Goal: Task Accomplishment & Management: Use online tool/utility

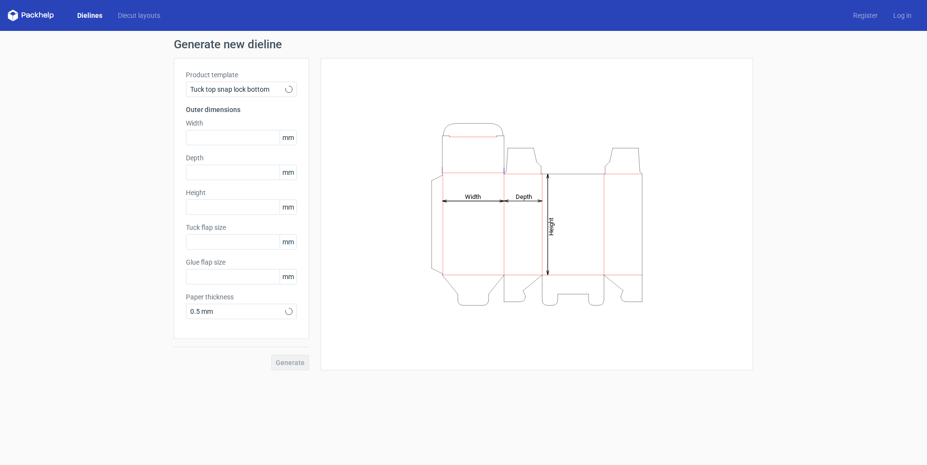
type input "15"
type input "10"
click at [289, 89] on use at bounding box center [288, 89] width 3 height 2
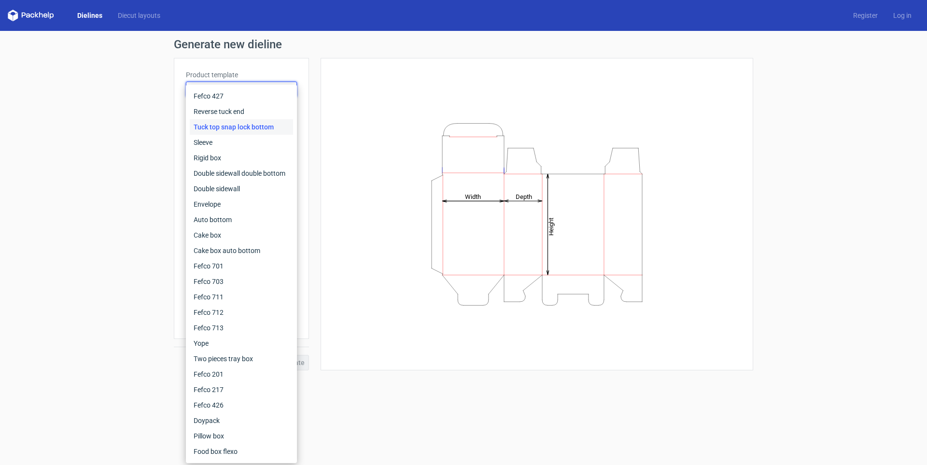
click at [254, 128] on div "Tuck top snap lock bottom" at bounding box center [241, 126] width 103 height 15
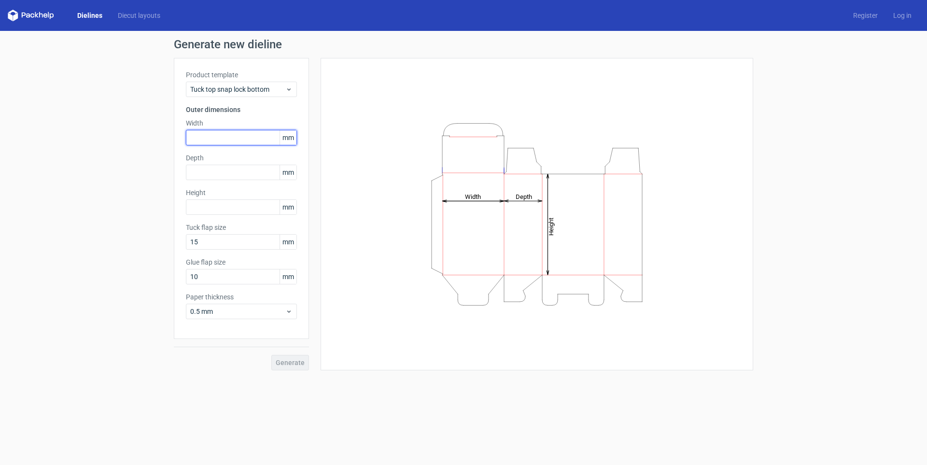
click at [257, 137] on input "text" at bounding box center [241, 137] width 111 height 15
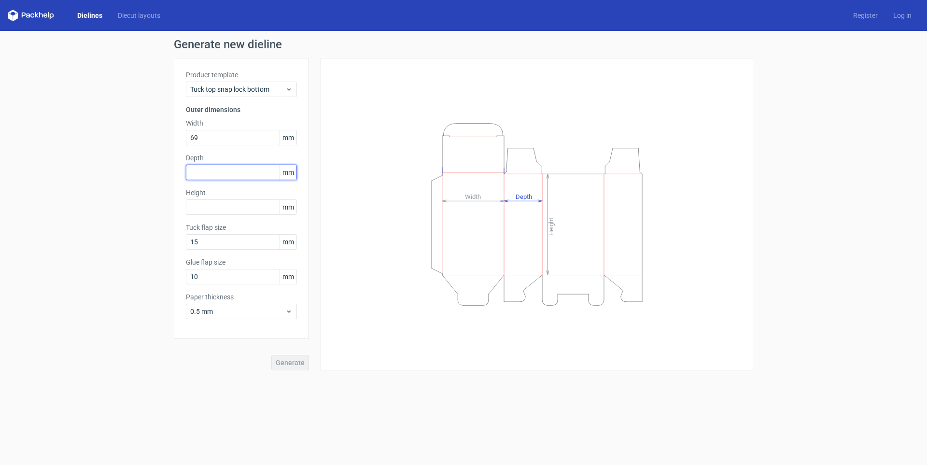
click at [225, 175] on input "text" at bounding box center [241, 172] width 111 height 15
click at [256, 136] on input "69" at bounding box center [241, 137] width 111 height 15
type input "6"
type input "156"
click at [242, 170] on input "text" at bounding box center [241, 172] width 111 height 15
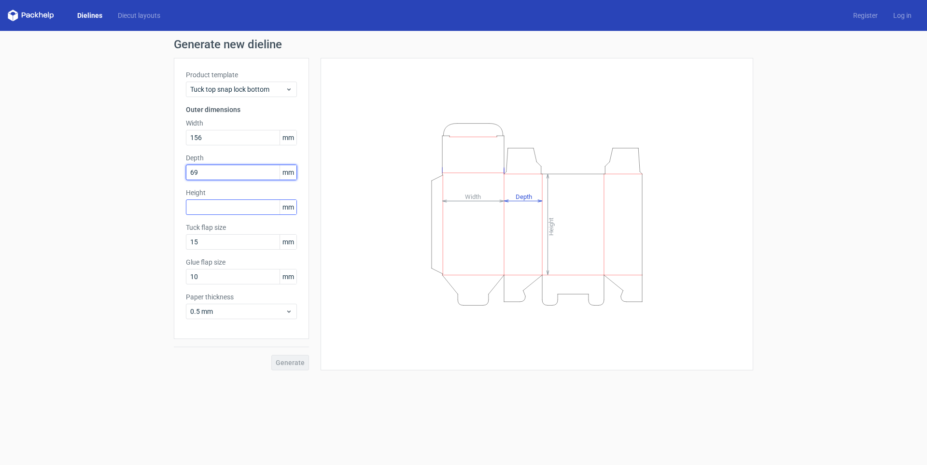
type input "69"
click at [236, 205] on input "text" at bounding box center [241, 206] width 111 height 15
type input "102"
click at [240, 281] on input "10" at bounding box center [241, 276] width 111 height 15
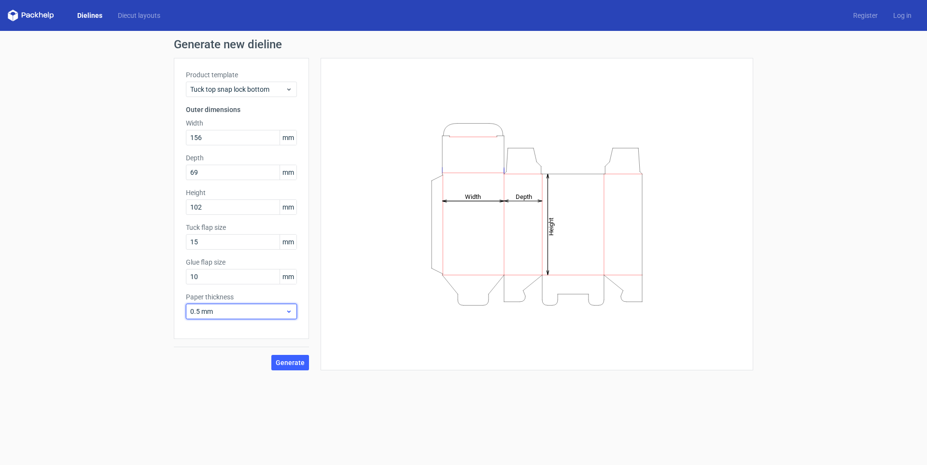
click at [239, 310] on span "0.5 mm" at bounding box center [237, 312] width 95 height 10
click at [211, 377] on div "1.5 mm" at bounding box center [241, 378] width 103 height 15
click at [292, 365] on span "Generate" at bounding box center [290, 362] width 29 height 7
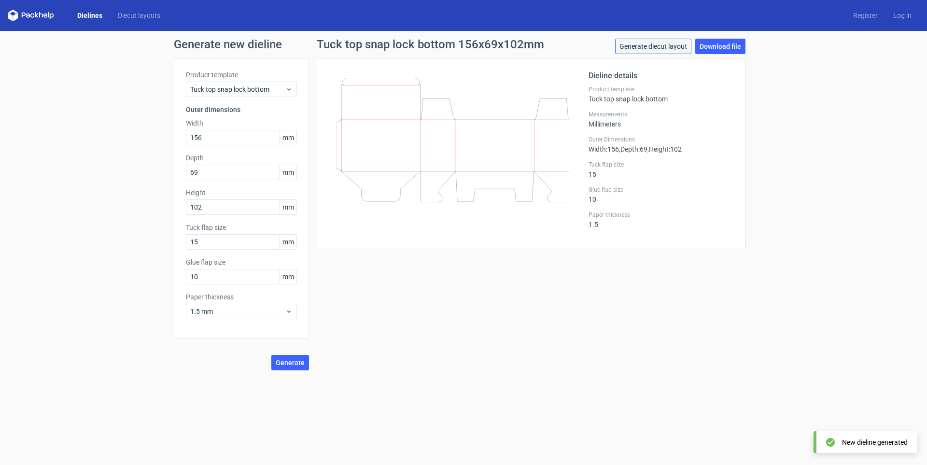
click at [657, 45] on link "Generate diecut layout" at bounding box center [653, 46] width 76 height 15
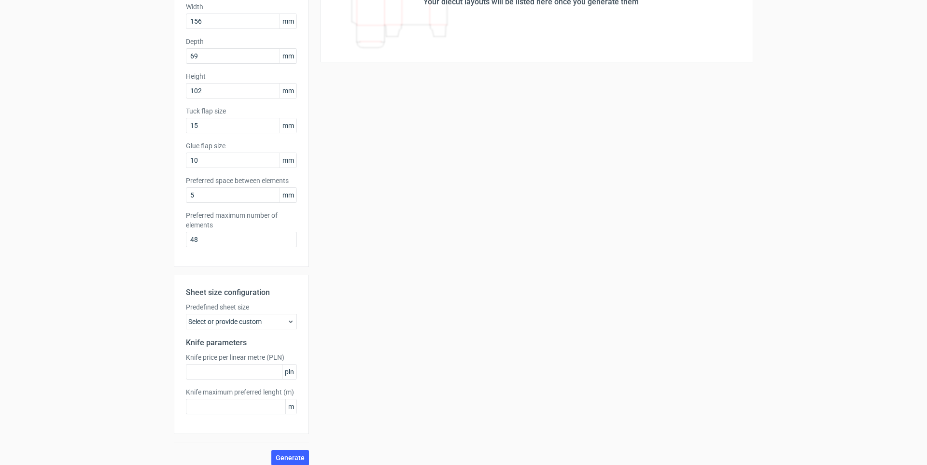
scroll to position [125, 0]
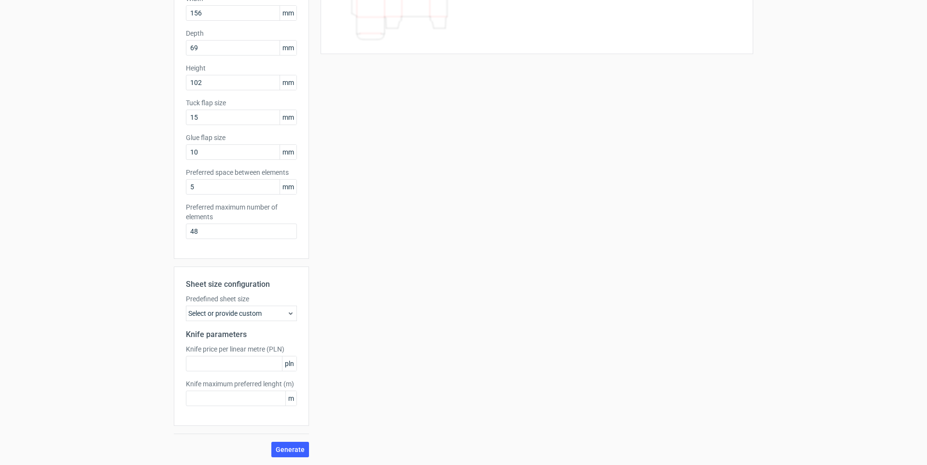
click at [291, 312] on icon at bounding box center [291, 314] width 8 height 8
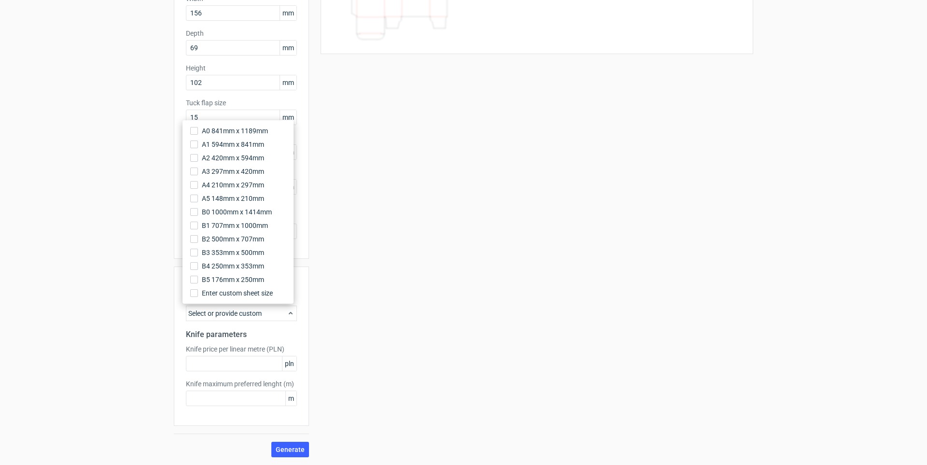
click at [389, 184] on div "Your diecut layouts will be listed here once you generate them Height Depth Wid…" at bounding box center [531, 195] width 444 height 524
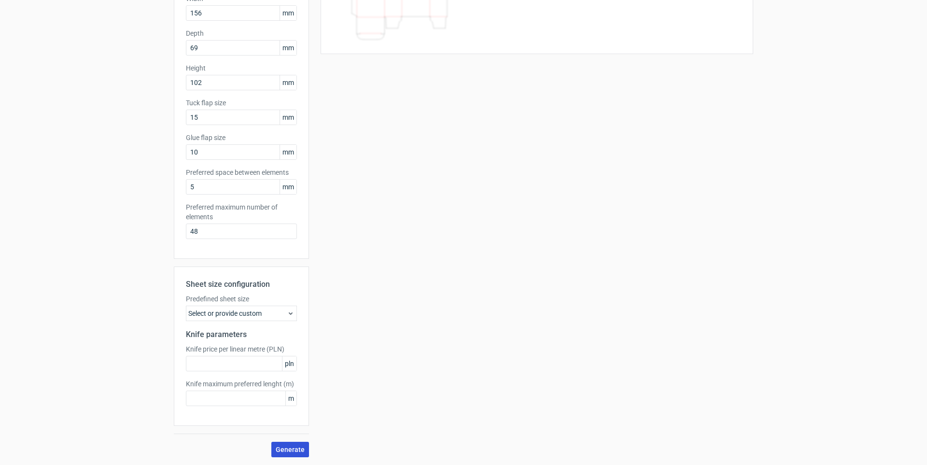
click at [289, 447] on span "Generate" at bounding box center [290, 449] width 29 height 7
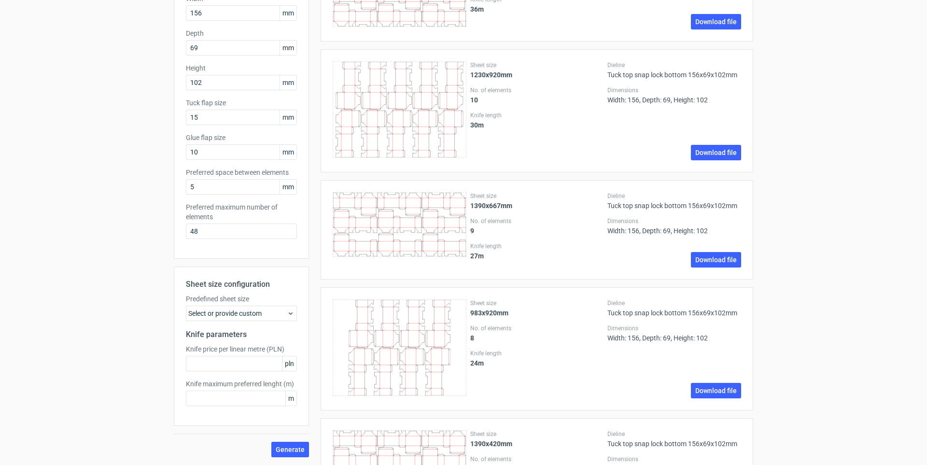
scroll to position [0, 0]
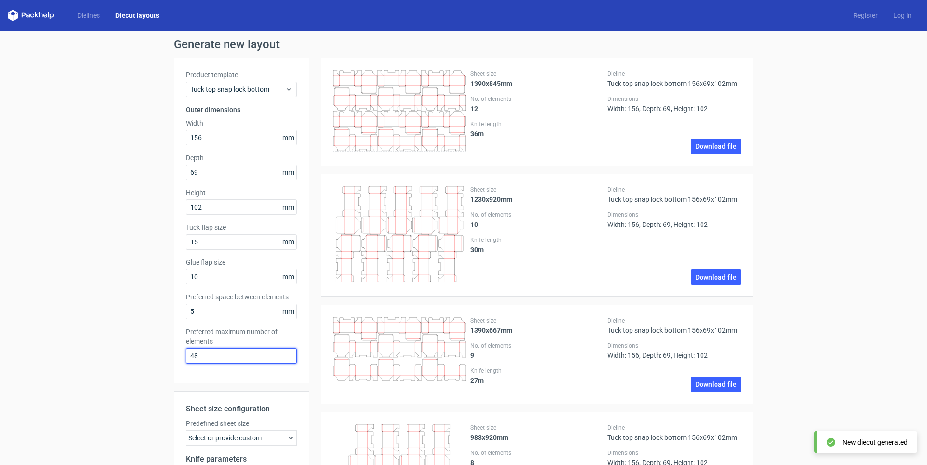
click at [206, 357] on input "48" at bounding box center [241, 355] width 111 height 15
type input "4"
type input "1"
click at [312, 393] on div "Sheet size 1390x667mm No. of elements 9 Knife length 27 m Dieline Tuck top snap…" at bounding box center [531, 355] width 444 height 100
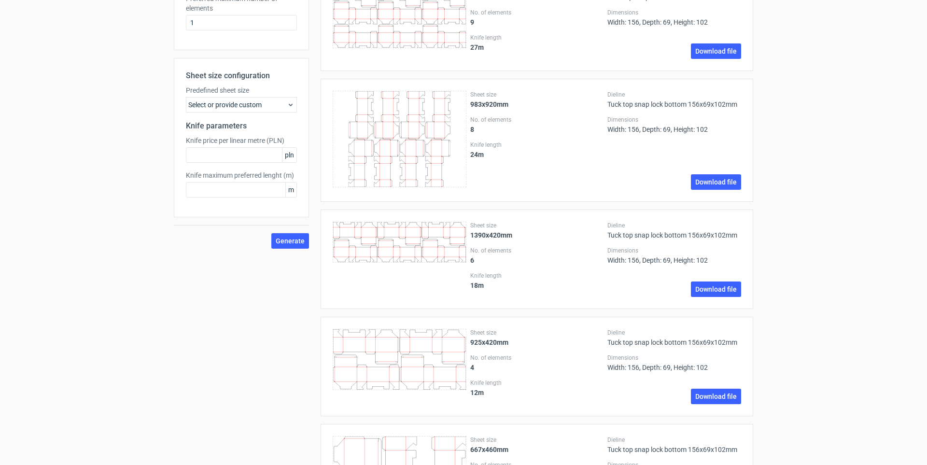
scroll to position [338, 0]
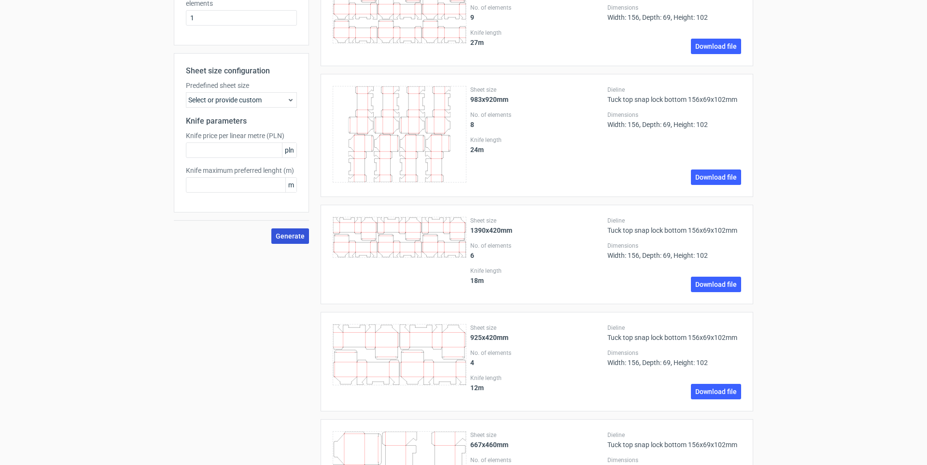
click at [285, 241] on button "Generate" at bounding box center [290, 235] width 38 height 15
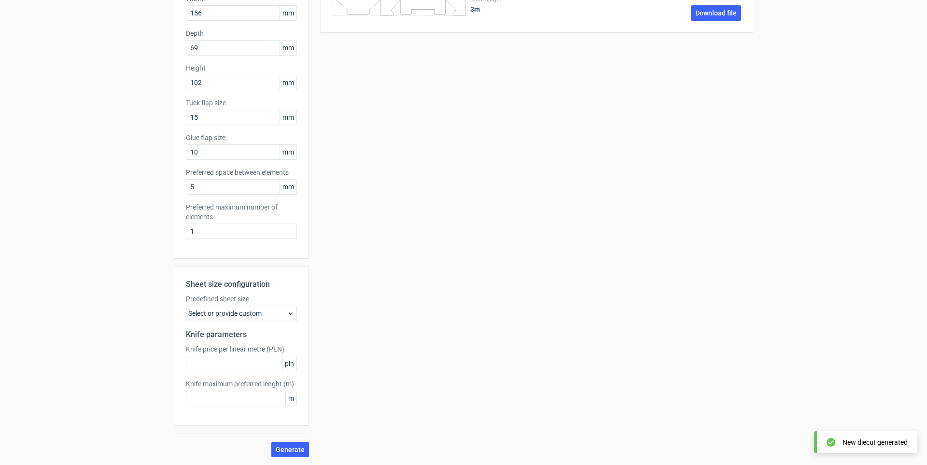
scroll to position [0, 0]
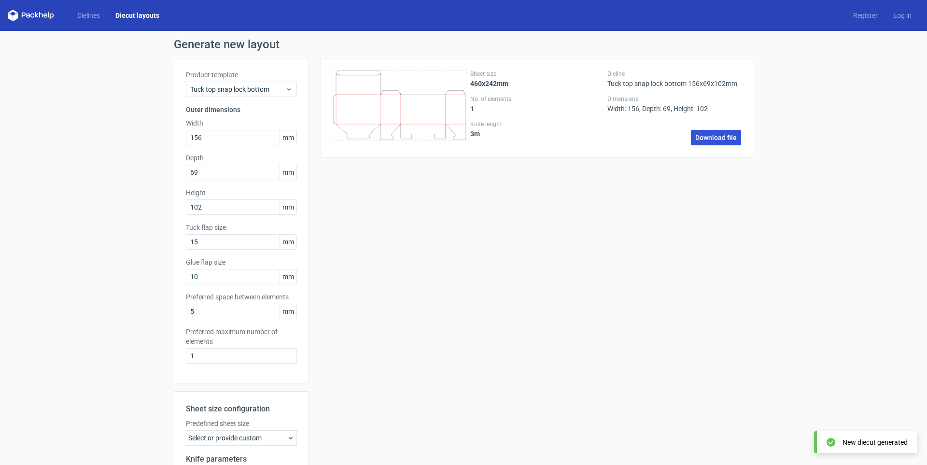
click at [714, 135] on link "Download file" at bounding box center [716, 137] width 50 height 15
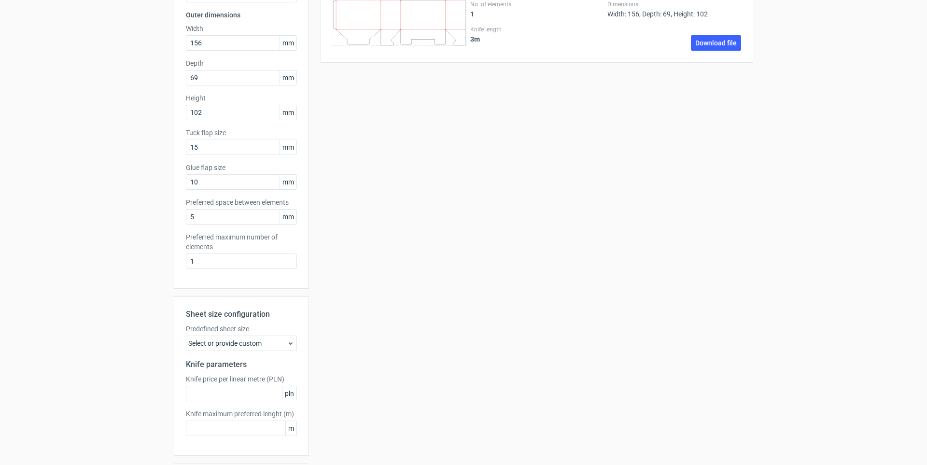
scroll to position [97, 0]
click at [289, 341] on icon at bounding box center [291, 342] width 8 height 8
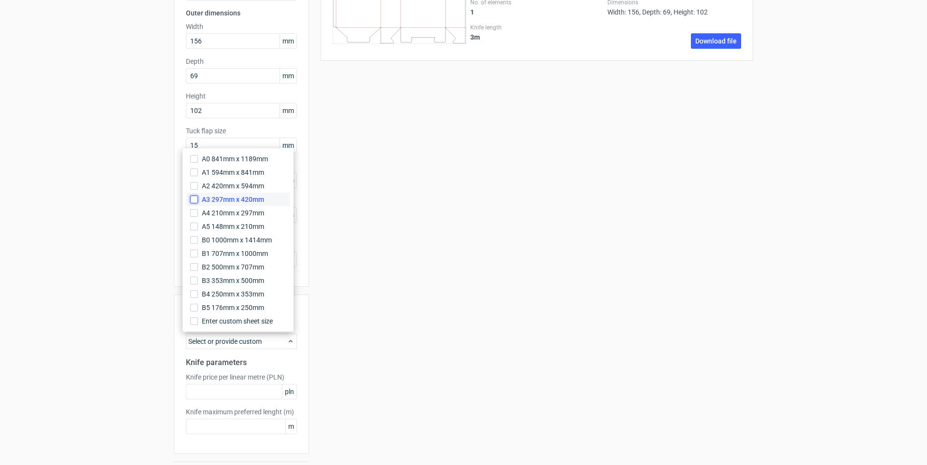
click at [194, 200] on input "A3 297mm x 420mm" at bounding box center [194, 200] width 8 height 8
click at [385, 302] on div "Sheet size 460x242mm No. of elements 1 Knife length 3 m Dieline Tuck top snap l…" at bounding box center [531, 223] width 444 height 524
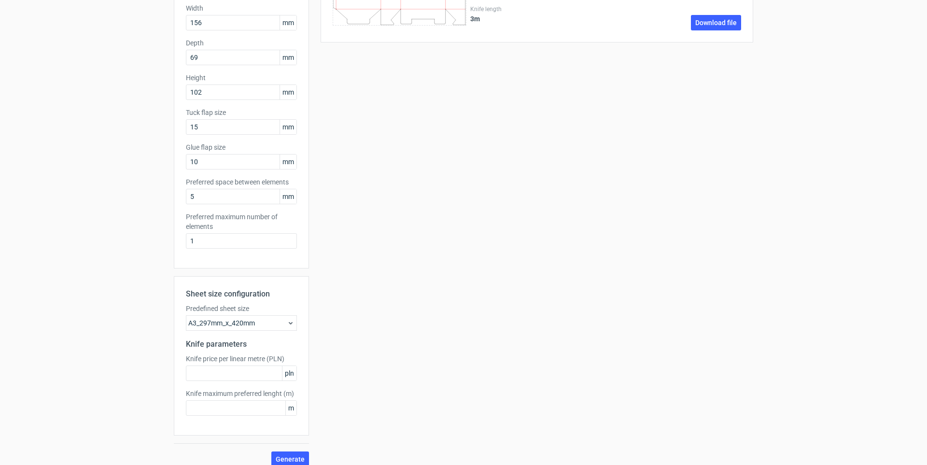
scroll to position [125, 0]
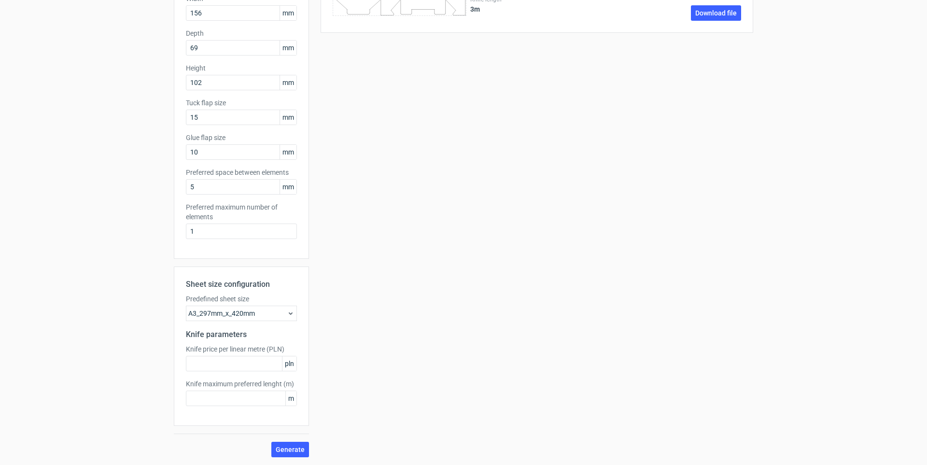
click at [287, 457] on div "Generate new layout Product template Tuck top snap lock bottom Outer dimensions…" at bounding box center [463, 185] width 927 height 559
click at [287, 451] on span "Generate" at bounding box center [290, 449] width 29 height 7
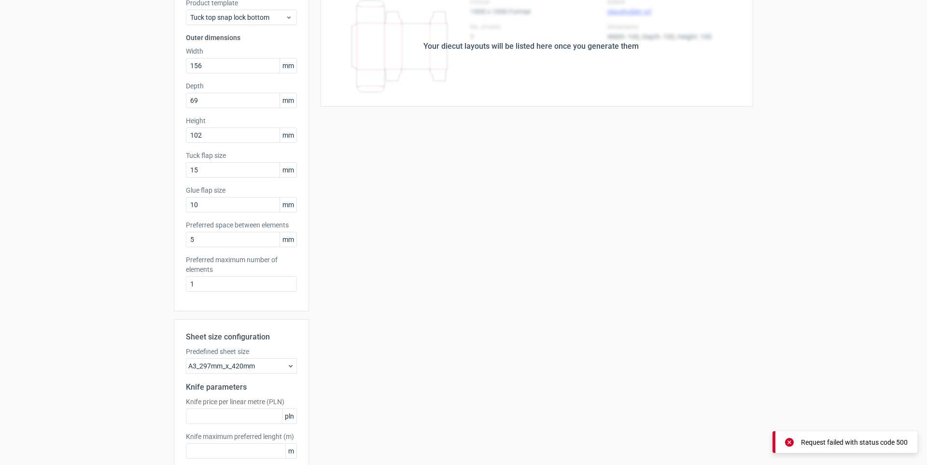
scroll to position [0, 0]
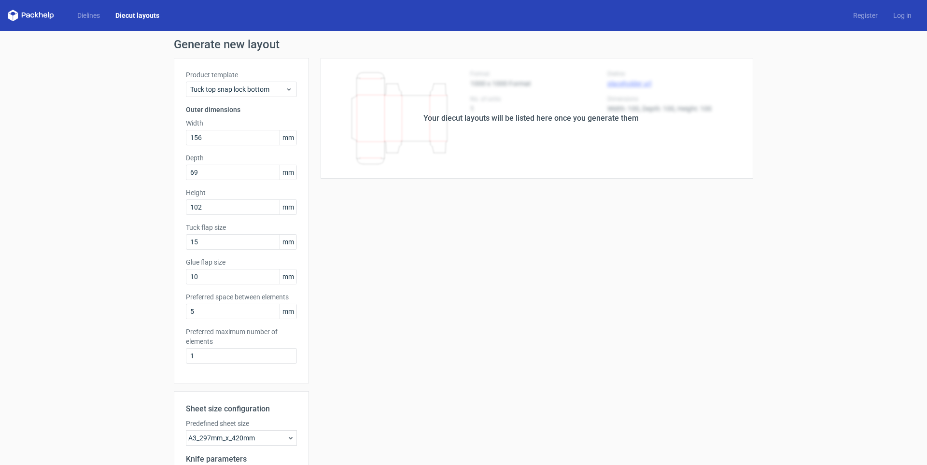
click at [449, 321] on div "Your diecut layouts will be listed here once you generate them Height Depth Wid…" at bounding box center [531, 320] width 444 height 524
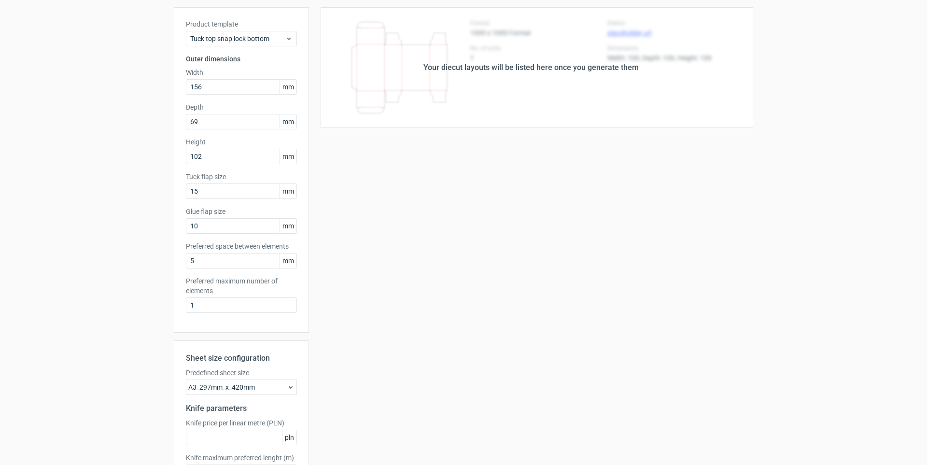
scroll to position [125, 0]
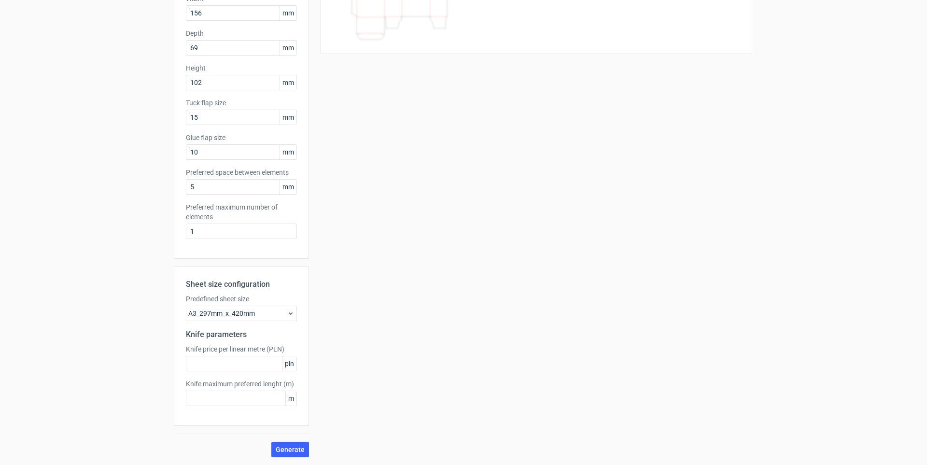
click at [287, 311] on icon at bounding box center [291, 314] width 8 height 8
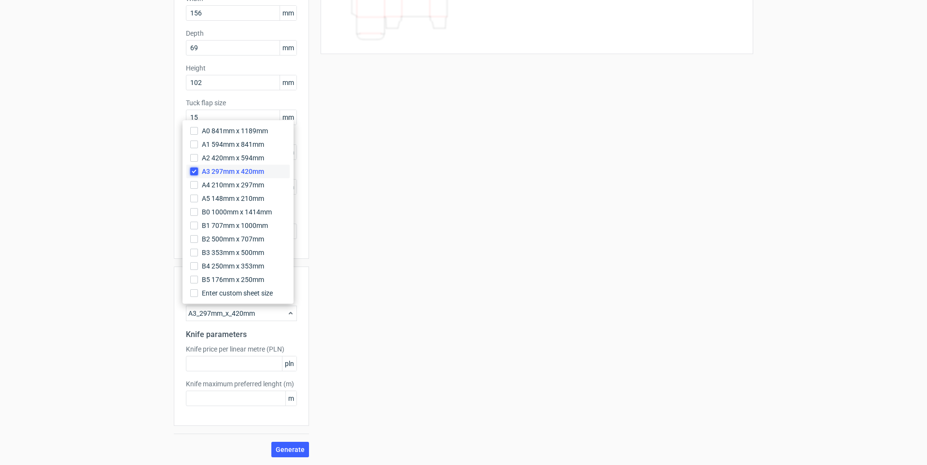
click at [195, 170] on input "A3 297mm x 420mm" at bounding box center [194, 172] width 8 height 8
click at [227, 130] on span "A0 841mm x 1189mm" at bounding box center [235, 131] width 66 height 10
click at [198, 130] on input "A0 841mm x 1189mm" at bounding box center [194, 131] width 8 height 8
click at [293, 448] on span "Generate" at bounding box center [290, 449] width 29 height 7
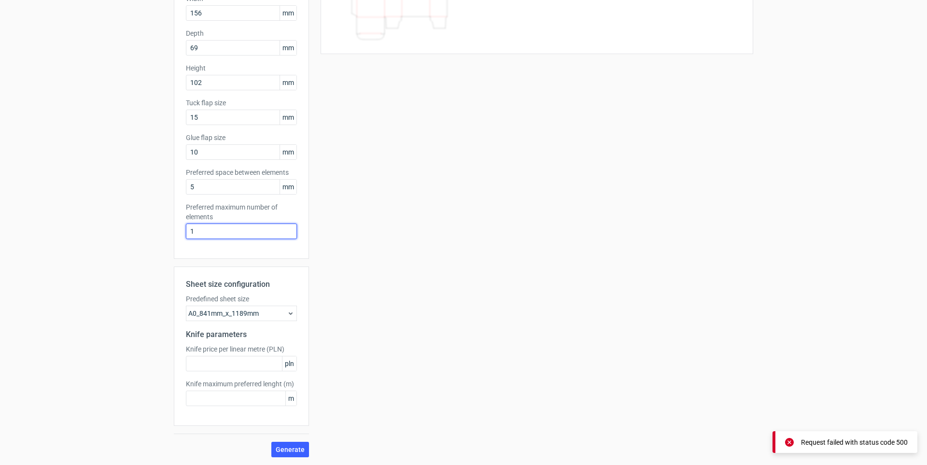
click at [224, 231] on input "1" at bounding box center [241, 231] width 111 height 15
click at [289, 313] on icon at bounding box center [291, 314] width 8 height 8
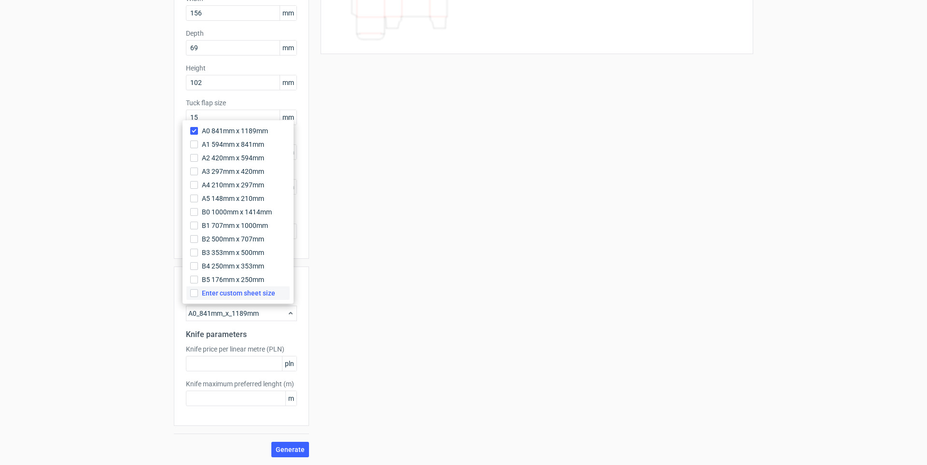
click at [237, 294] on span "Enter custom sheet size" at bounding box center [238, 293] width 73 height 10
click at [198, 294] on input "Enter custom sheet size" at bounding box center [194, 293] width 8 height 8
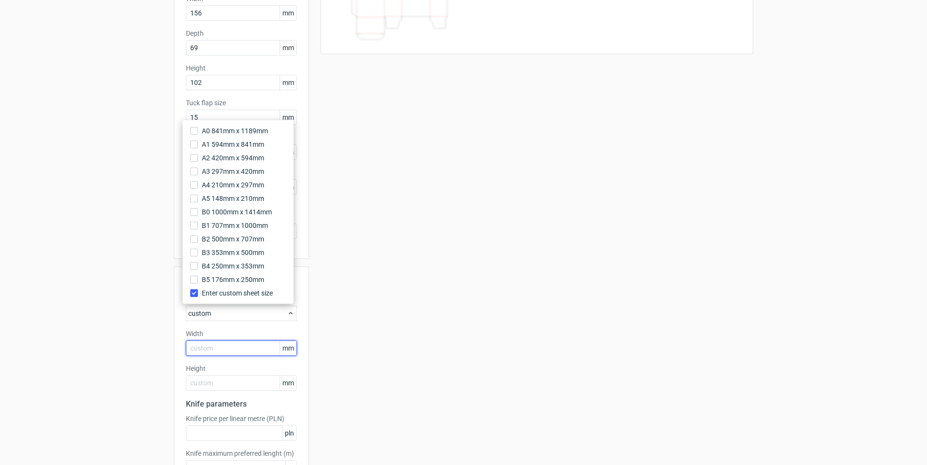
click at [247, 349] on input "text" at bounding box center [241, 348] width 111 height 15
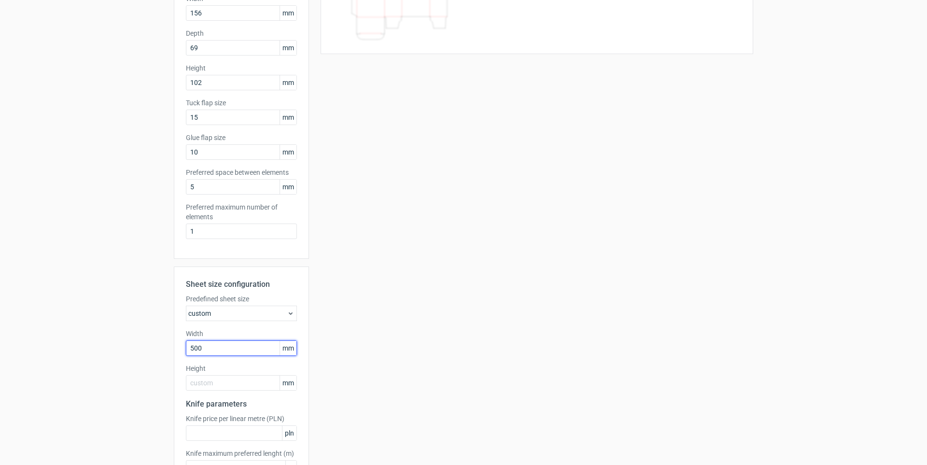
type input "500"
click at [206, 372] on label "Height" at bounding box center [241, 369] width 111 height 10
click at [210, 386] on input "text" at bounding box center [241, 382] width 111 height 15
click at [427, 395] on div "Your diecut layouts will be listed here once you generate them Height Depth Wid…" at bounding box center [531, 230] width 444 height 594
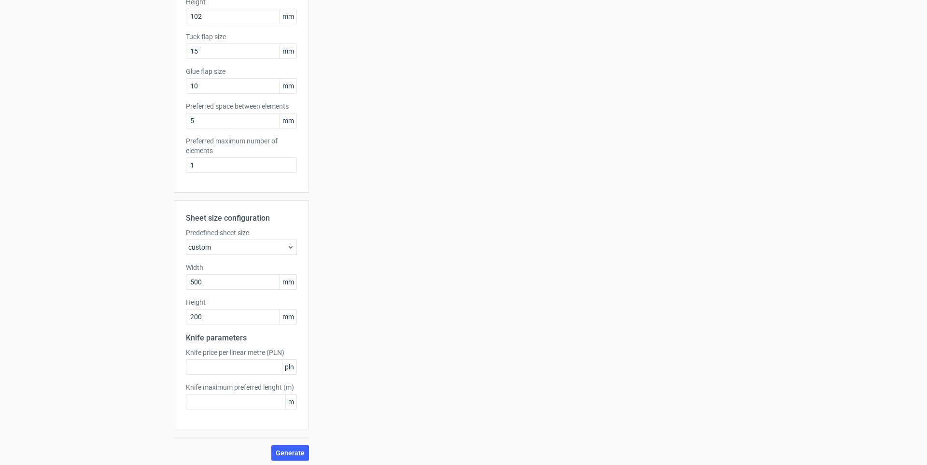
scroll to position [194, 0]
click at [296, 448] on span "Generate" at bounding box center [290, 449] width 29 height 7
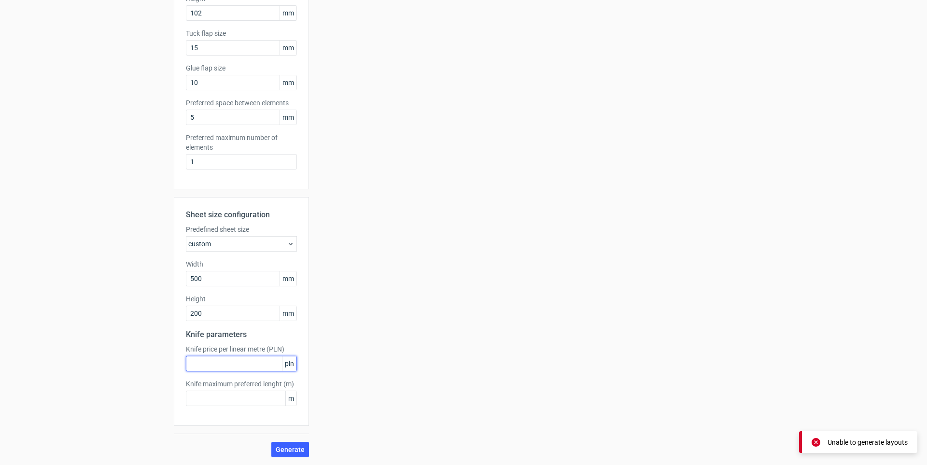
click at [230, 366] on input "text" at bounding box center [241, 363] width 111 height 15
click at [228, 312] on input "200" at bounding box center [241, 313] width 111 height 15
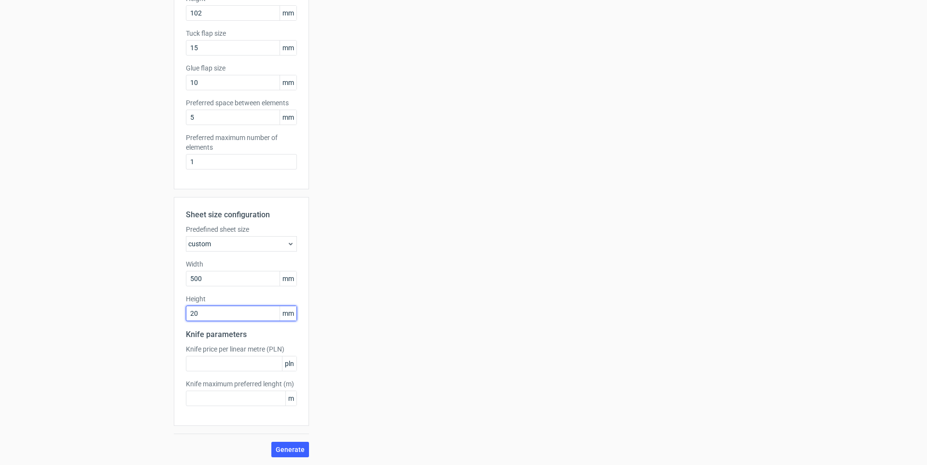
type input "2"
click at [214, 279] on input "500" at bounding box center [241, 278] width 111 height 15
type input "5"
click at [292, 243] on div "custom" at bounding box center [241, 243] width 111 height 15
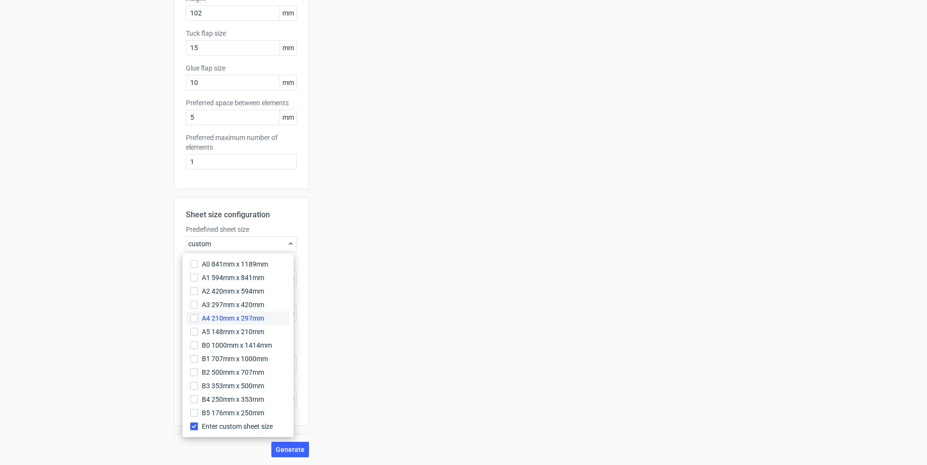
click at [223, 316] on span "A4 210mm x 297mm" at bounding box center [233, 318] width 62 height 10
click at [198, 316] on input "A4 210mm x 297mm" at bounding box center [194, 318] width 8 height 8
click at [293, 450] on span "Generate" at bounding box center [290, 449] width 29 height 7
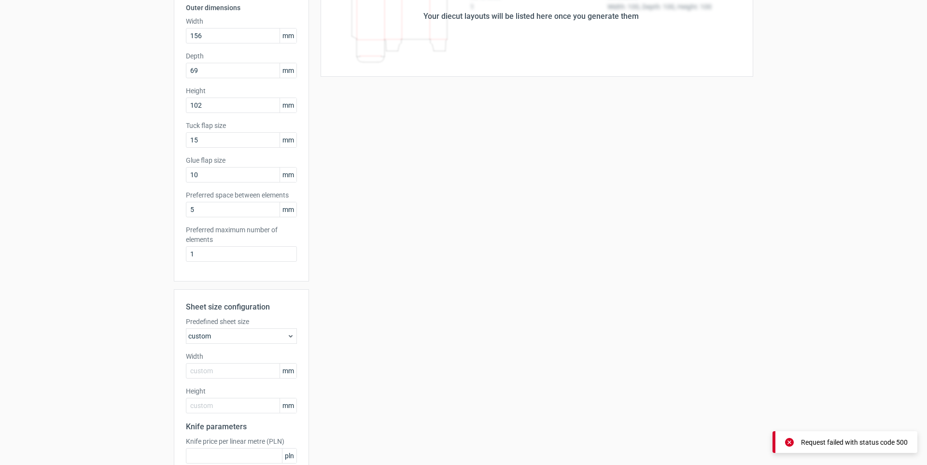
scroll to position [98, 0]
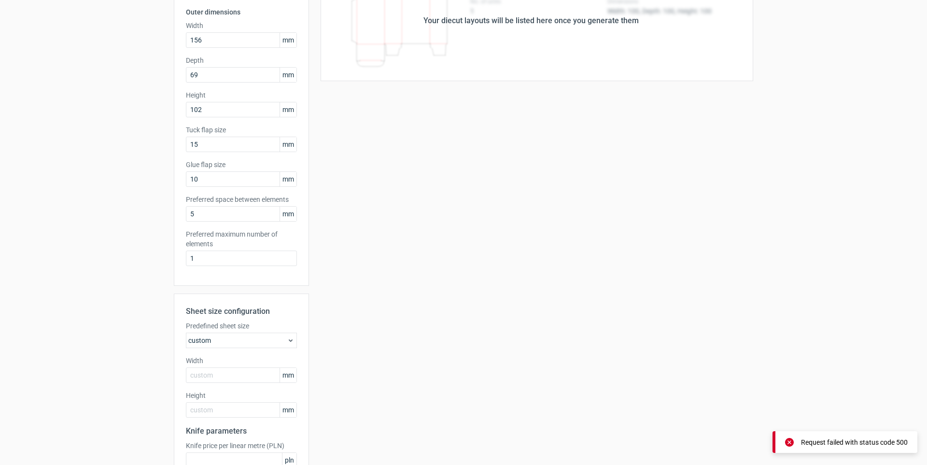
click at [289, 341] on use at bounding box center [291, 341] width 4 height 2
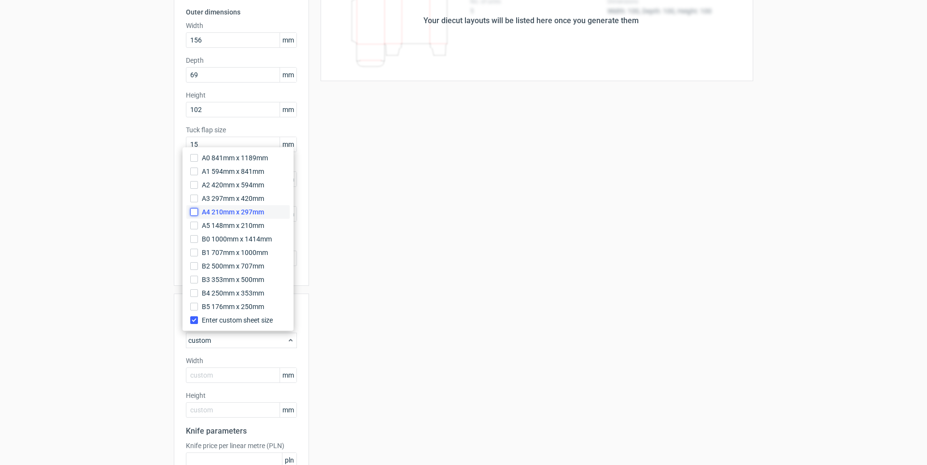
click at [195, 211] on input "A4 210mm x 297mm" at bounding box center [194, 212] width 8 height 8
click at [195, 319] on input "Enter custom sheet size" at bounding box center [194, 320] width 8 height 8
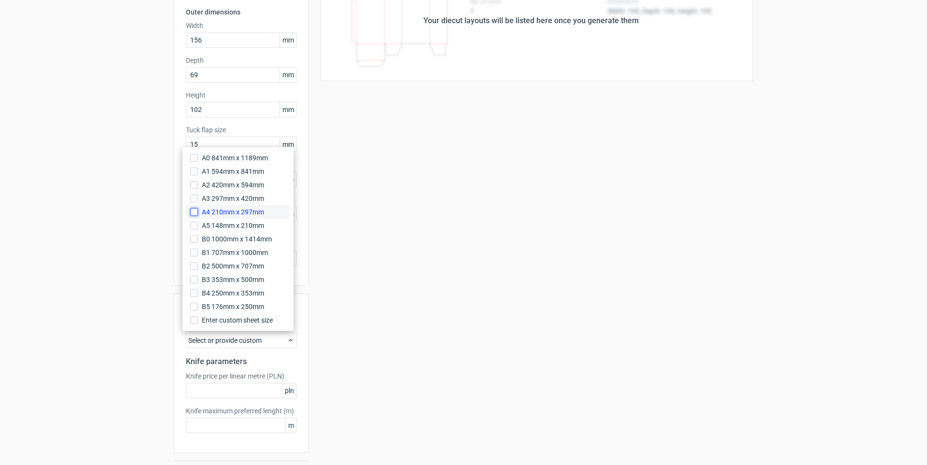
click at [195, 211] on input "A4 210mm x 297mm" at bounding box center [194, 212] width 8 height 8
click at [423, 360] on div "Your diecut layouts will be listed here once you generate them Height Depth Wid…" at bounding box center [531, 222] width 444 height 524
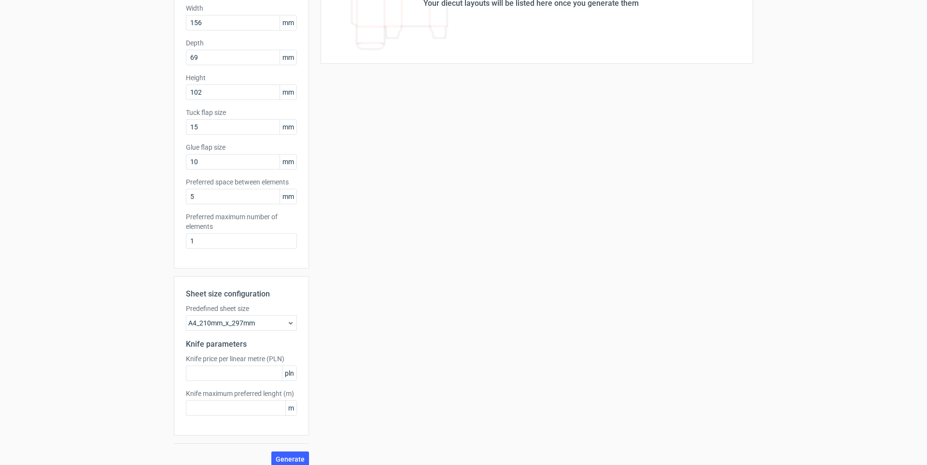
scroll to position [125, 0]
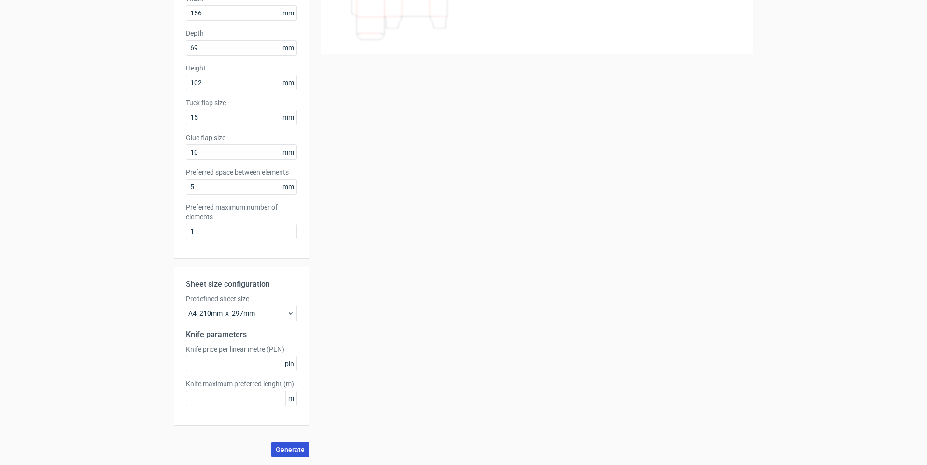
click at [282, 448] on span "Generate" at bounding box center [290, 449] width 29 height 7
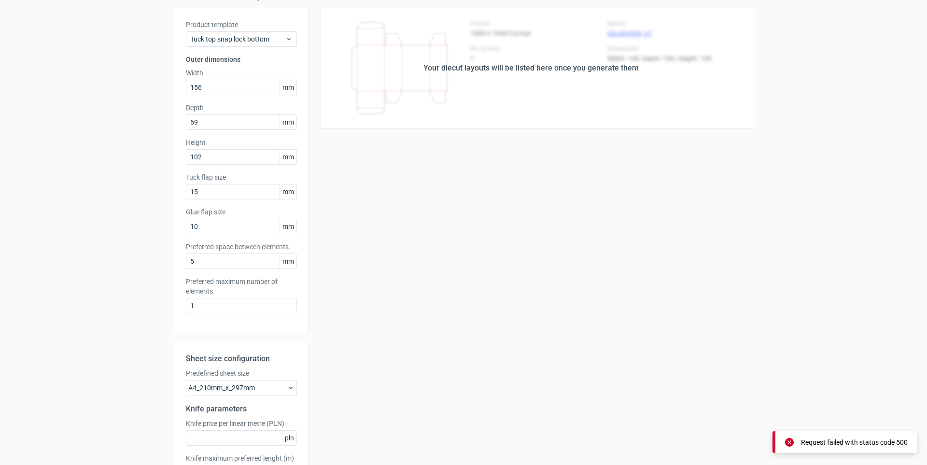
scroll to position [0, 0]
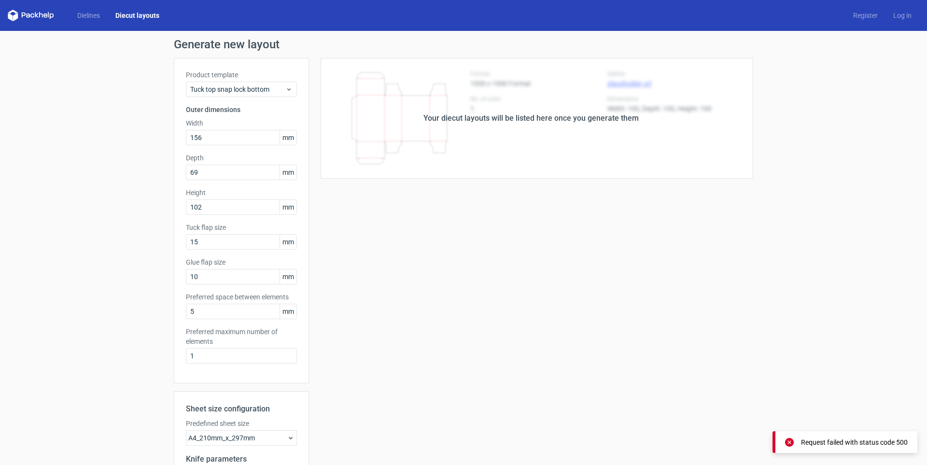
click at [492, 128] on div "Your diecut layouts will be listed here once you generate them" at bounding box center [531, 118] width 444 height 121
click at [595, 114] on div "Your diecut layouts will be listed here once you generate them" at bounding box center [531, 119] width 215 height 12
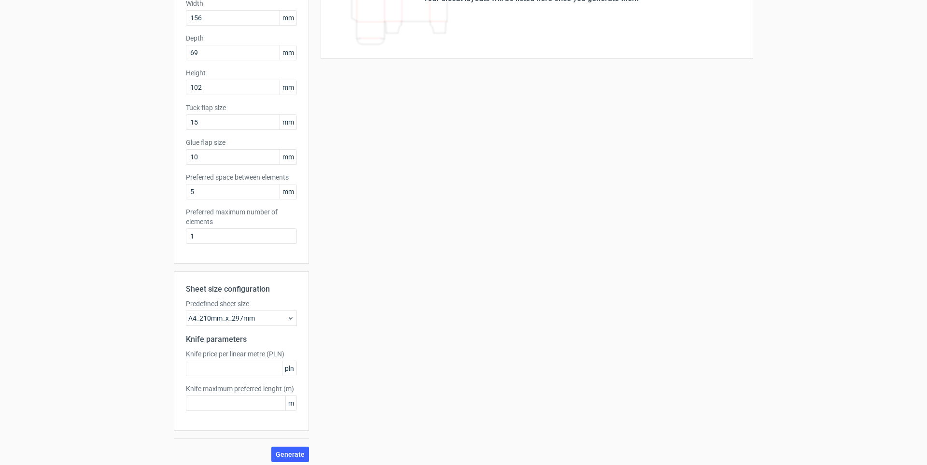
scroll to position [125, 0]
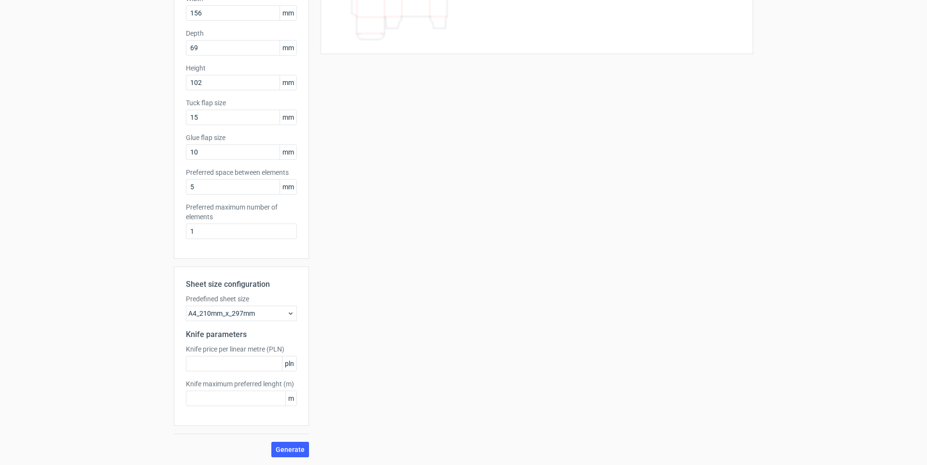
click at [289, 315] on icon at bounding box center [291, 314] width 8 height 8
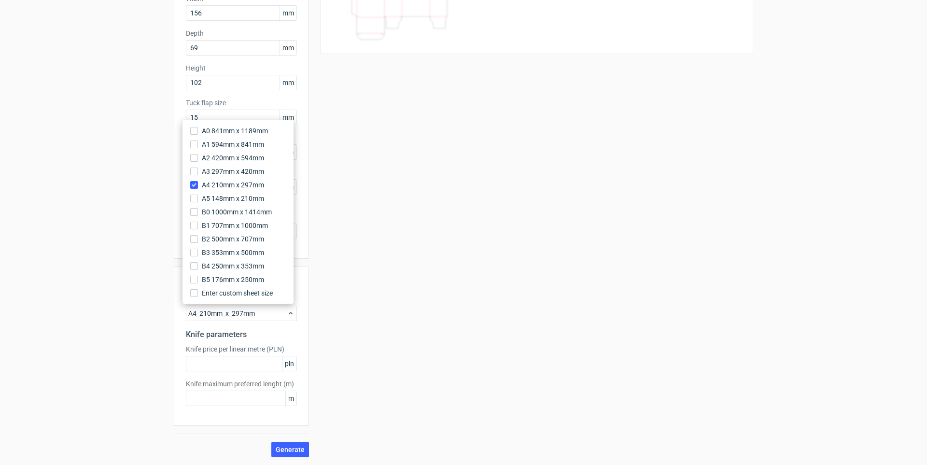
click at [444, 301] on div "Your diecut layouts will be listed here once you generate them Height Depth Wid…" at bounding box center [531, 195] width 444 height 524
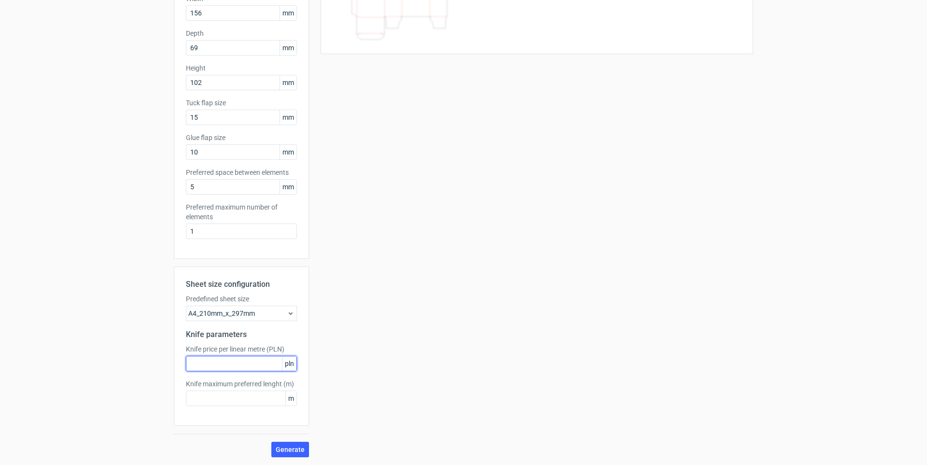
click at [245, 362] on input "text" at bounding box center [241, 363] width 111 height 15
type input "1200"
click at [228, 400] on input "text" at bounding box center [241, 398] width 111 height 15
type input "2000"
click at [430, 363] on div "Your diecut layouts will be listed here once you generate them Height Depth Wid…" at bounding box center [531, 195] width 444 height 524
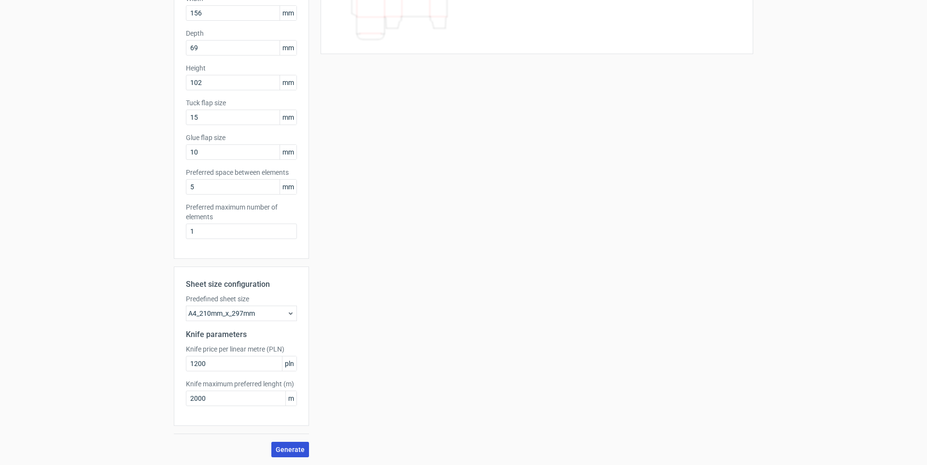
click at [287, 449] on span "Generate" at bounding box center [290, 449] width 29 height 7
click at [212, 363] on input "1200" at bounding box center [241, 363] width 111 height 15
type input "1"
click at [282, 450] on span "Generate" at bounding box center [290, 449] width 29 height 7
click at [222, 399] on input "2000" at bounding box center [241, 398] width 111 height 15
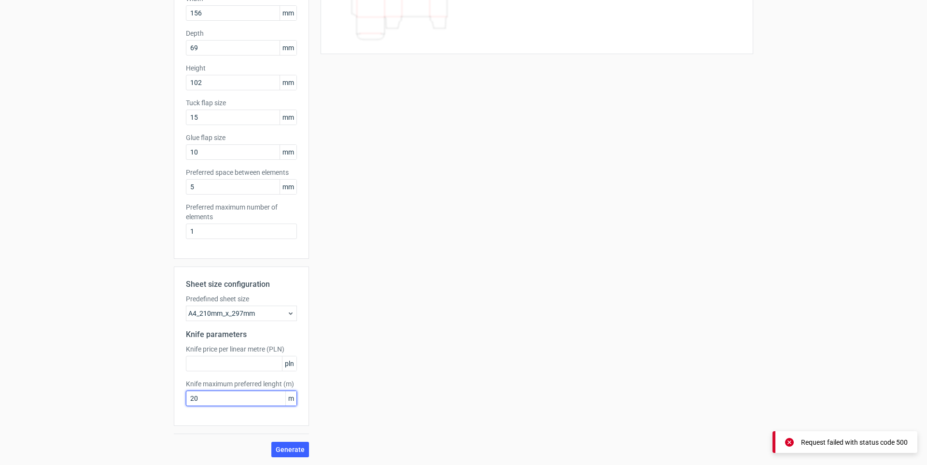
type input "2"
click at [288, 311] on icon at bounding box center [291, 314] width 8 height 8
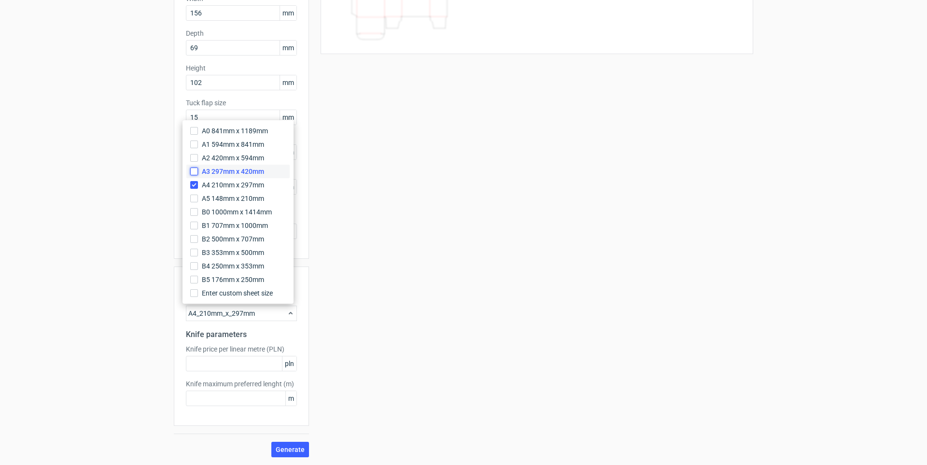
click at [194, 172] on input "A3 297mm x 420mm" at bounding box center [194, 172] width 8 height 8
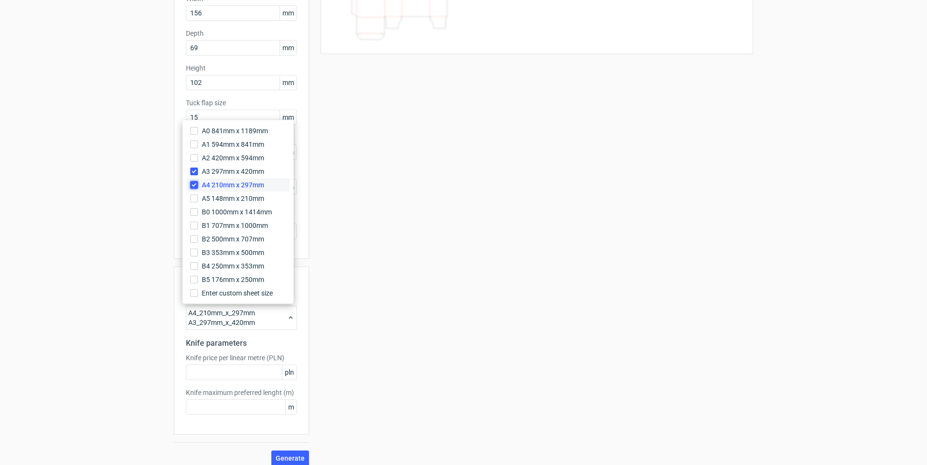
click at [194, 184] on input "A4 210mm x 297mm" at bounding box center [194, 185] width 8 height 8
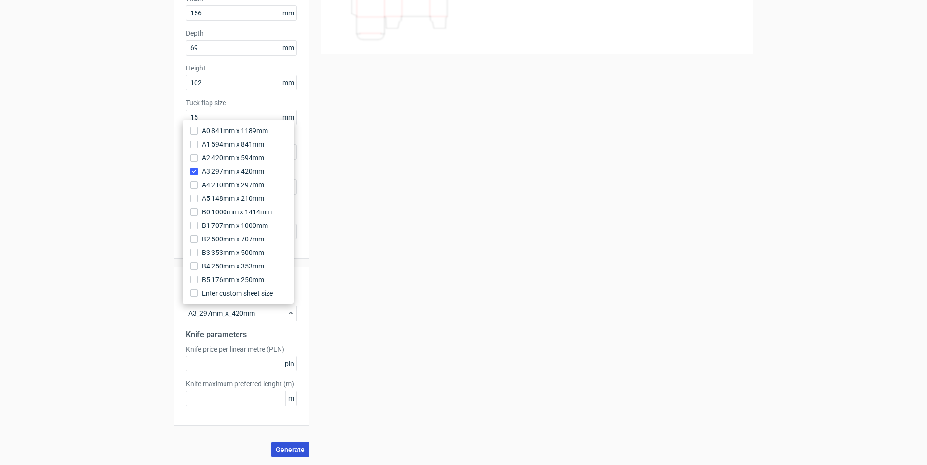
click at [295, 451] on span "Generate" at bounding box center [290, 449] width 29 height 7
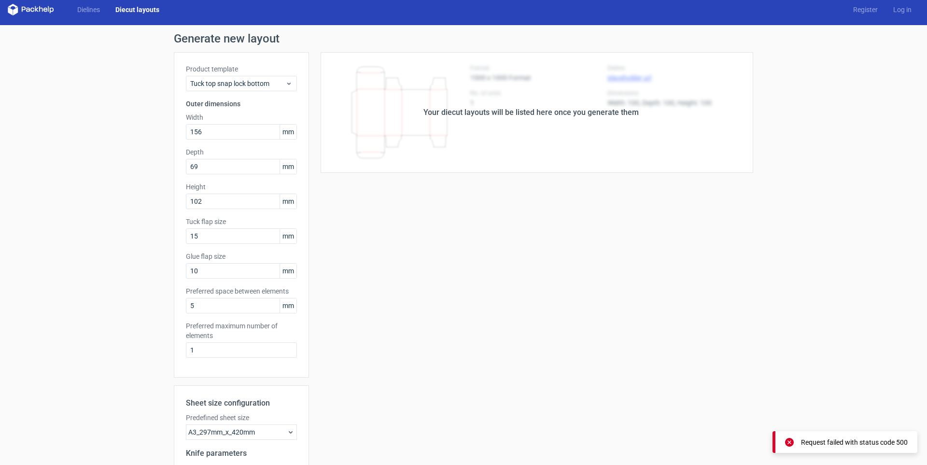
scroll to position [0, 0]
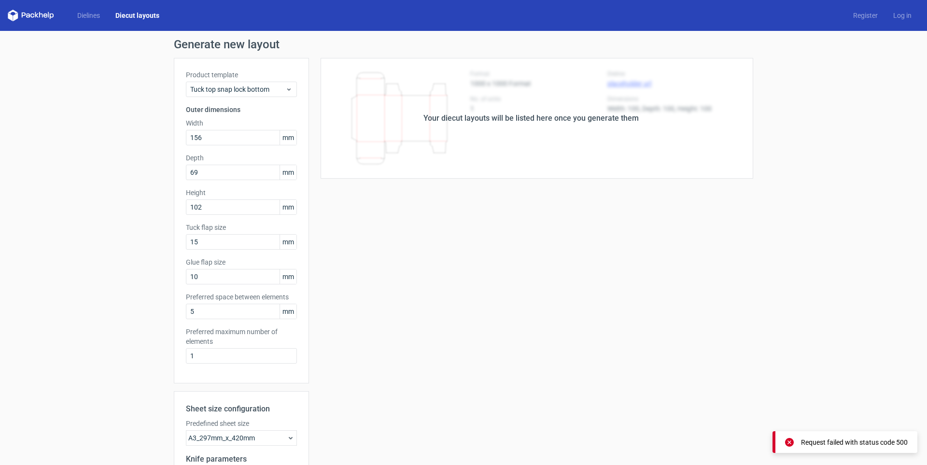
click at [789, 440] on icon at bounding box center [789, 442] width 9 height 9
click at [645, 168] on div "Your diecut layouts will be listed here once you generate them" at bounding box center [531, 118] width 444 height 121
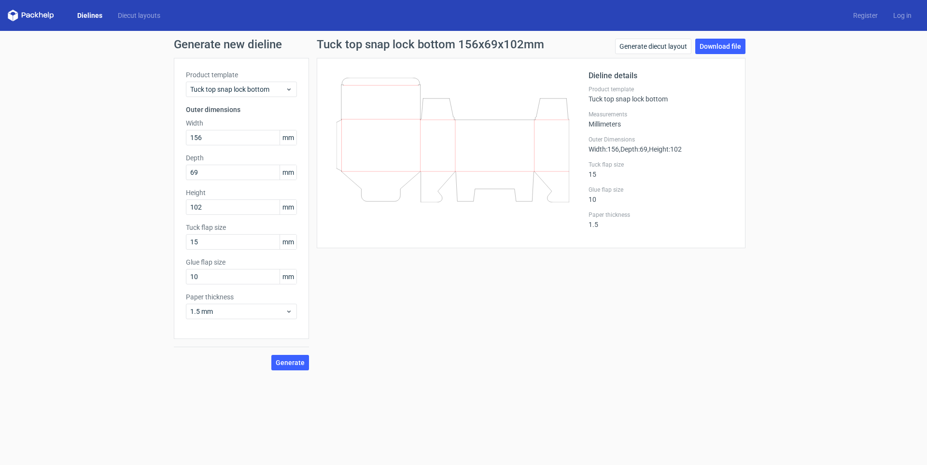
drag, startPoint x: 487, startPoint y: 350, endPoint x: 488, endPoint y: 336, distance: 14.1
click at [486, 348] on div "Tuck top snap lock bottom 156x69x102mm Generate diecut layout Download file Die…" at bounding box center [531, 205] width 444 height 332
click at [647, 48] on link "Generate diecut layout" at bounding box center [653, 46] width 76 height 15
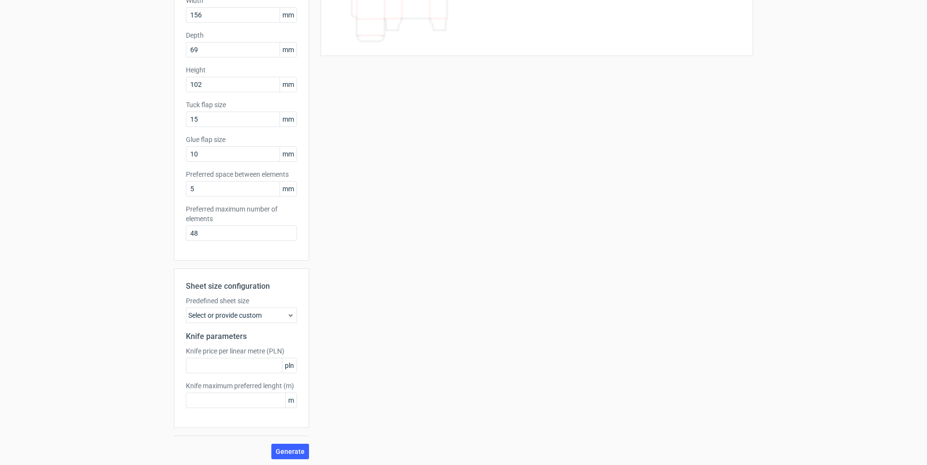
scroll to position [125, 0]
click at [285, 453] on span "Generate" at bounding box center [290, 449] width 29 height 7
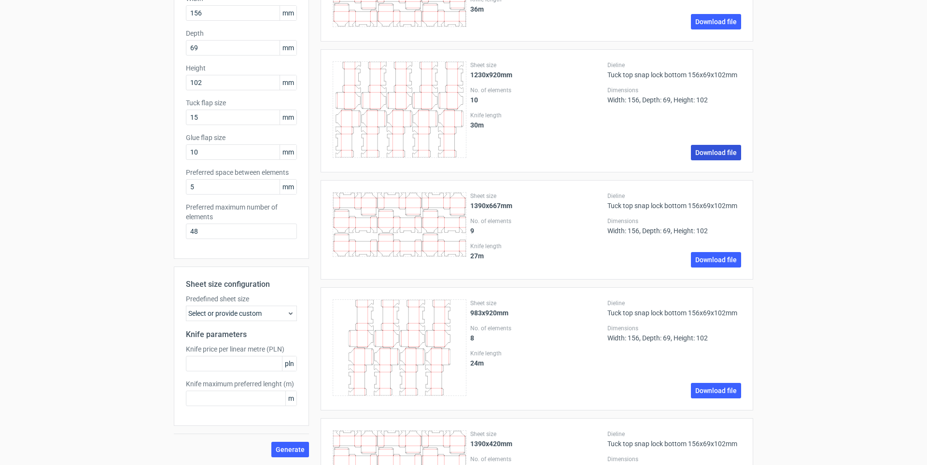
scroll to position [0, 0]
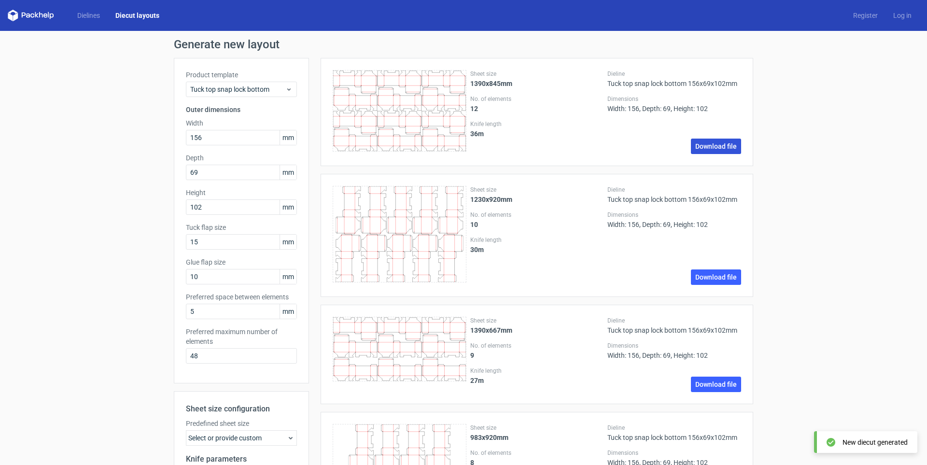
click at [712, 145] on link "Download file" at bounding box center [716, 146] width 50 height 15
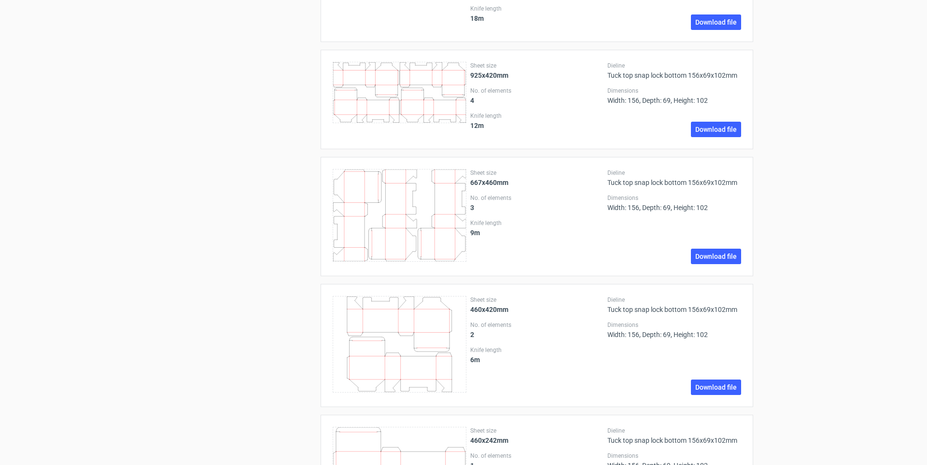
scroll to position [668, 0]
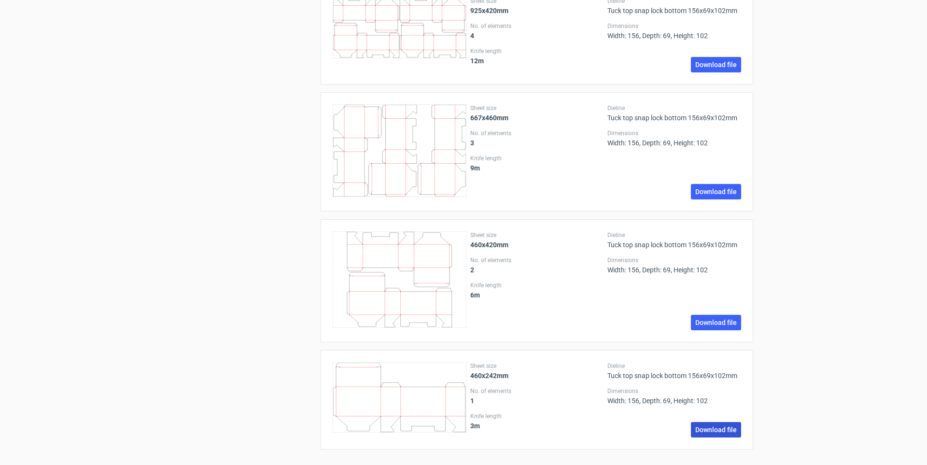
click at [716, 428] on link "Download file" at bounding box center [716, 429] width 50 height 15
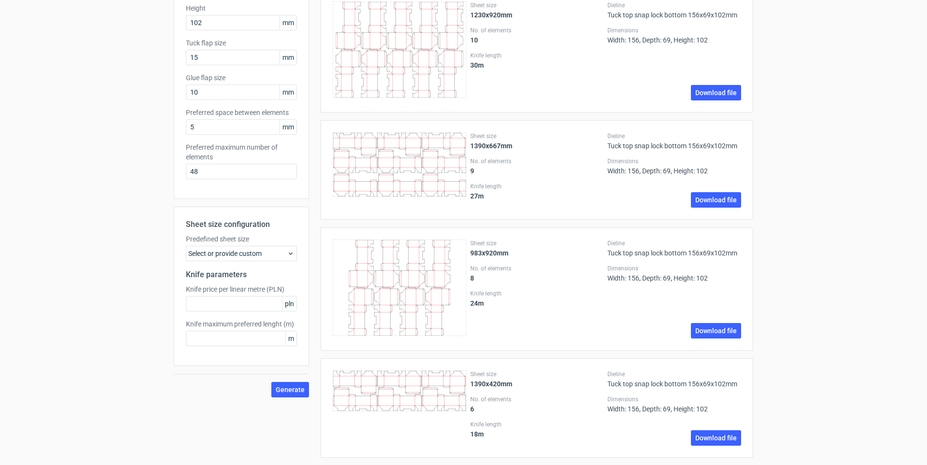
scroll to position [0, 0]
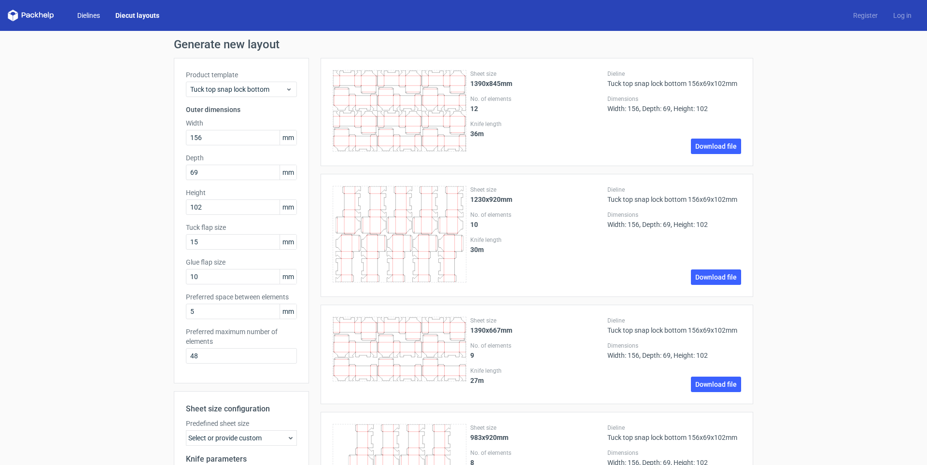
click at [88, 16] on link "Dielines" at bounding box center [89, 16] width 38 height 10
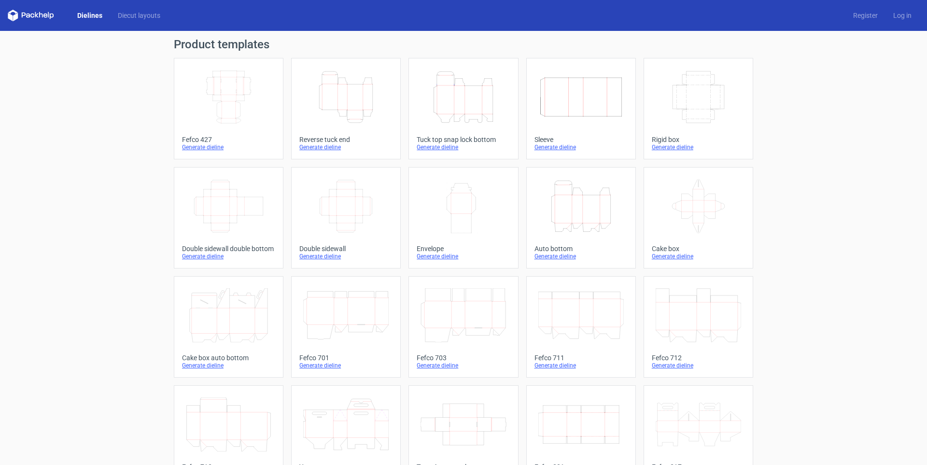
click at [108, 71] on div "Product templates Width Depth Height Fefco 427 Generate dieline Height Depth Wi…" at bounding box center [463, 317] width 927 height 573
drag, startPoint x: 121, startPoint y: 71, endPoint x: 150, endPoint y: 25, distance: 54.0
click at [121, 71] on div "Product templates Width Depth Height Fefco 427 Generate dieline Height Depth Wi…" at bounding box center [463, 317] width 927 height 573
click at [796, 101] on div "Product templates Width Depth Height Fefco 427 Generate dieline Height Depth Wi…" at bounding box center [463, 317] width 927 height 573
click at [119, 12] on link "Diecut layouts" at bounding box center [139, 16] width 58 height 10
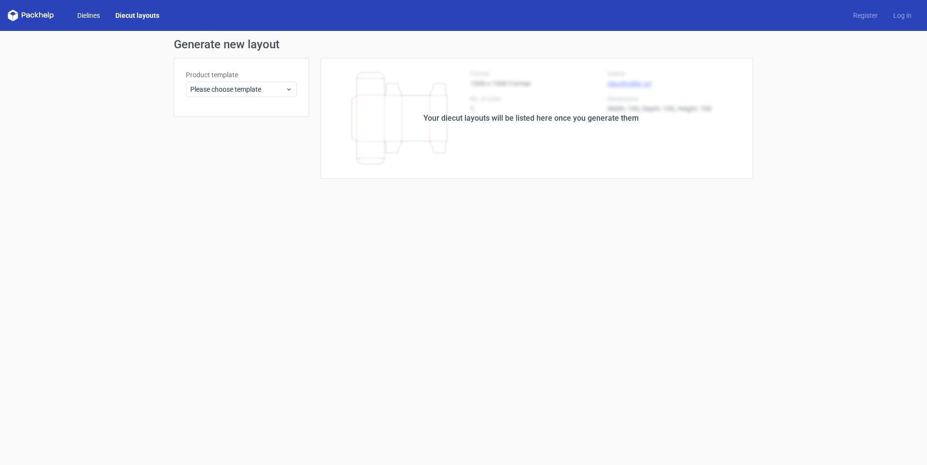
click at [97, 15] on link "Dielines" at bounding box center [89, 16] width 38 height 10
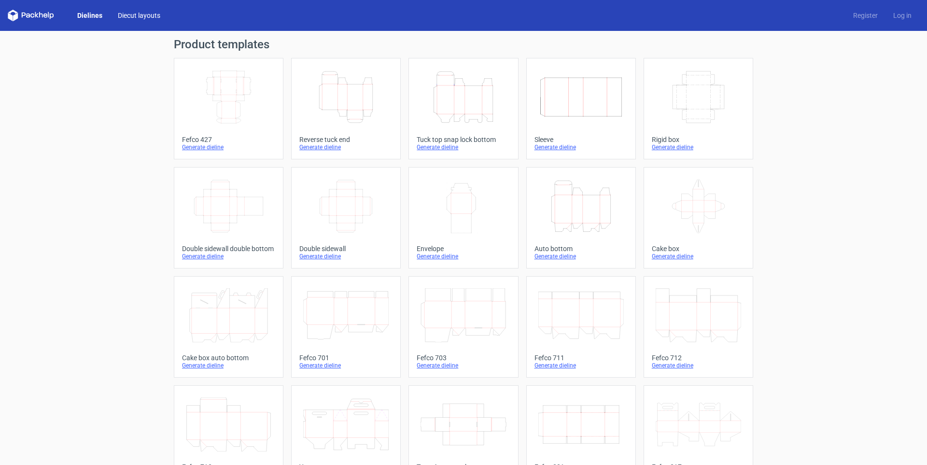
click at [142, 13] on link "Diecut layouts" at bounding box center [139, 16] width 58 height 10
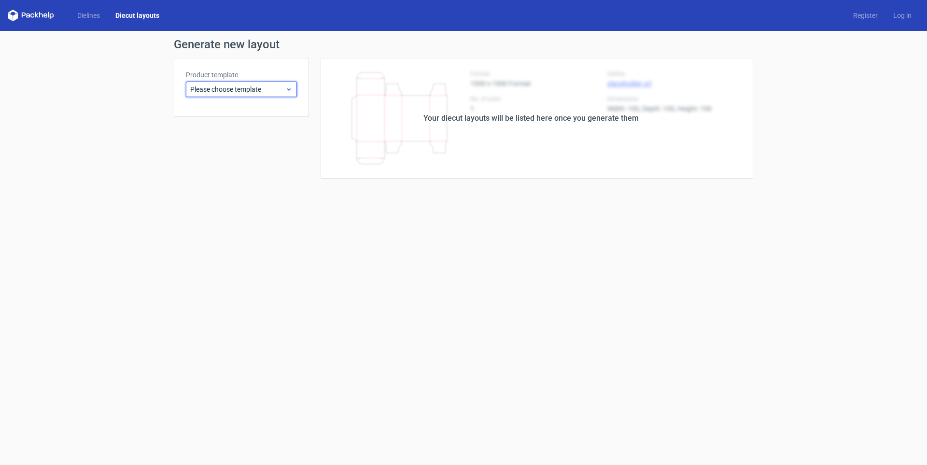
click at [288, 91] on icon at bounding box center [288, 89] width 7 height 8
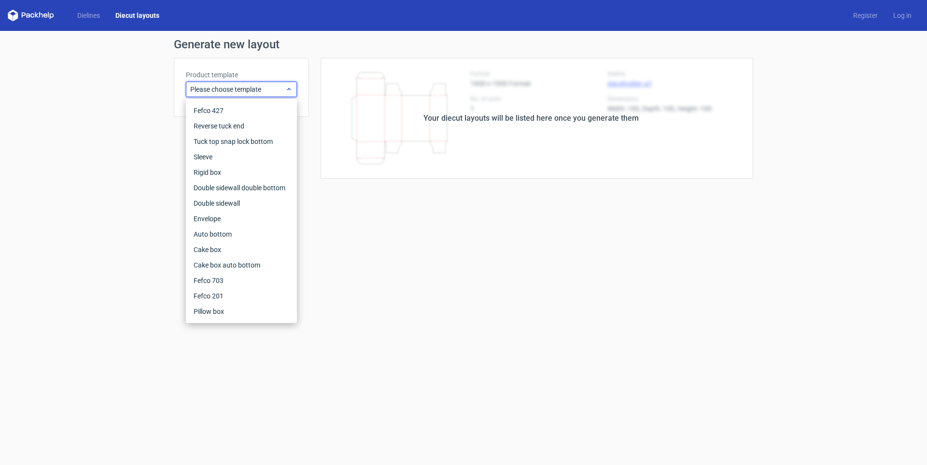
click at [288, 91] on icon at bounding box center [288, 89] width 7 height 8
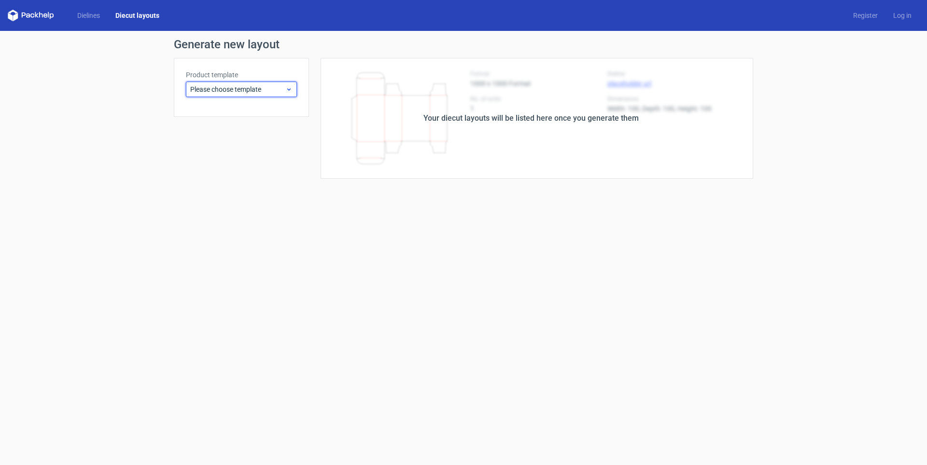
click at [288, 89] on use at bounding box center [288, 89] width 3 height 2
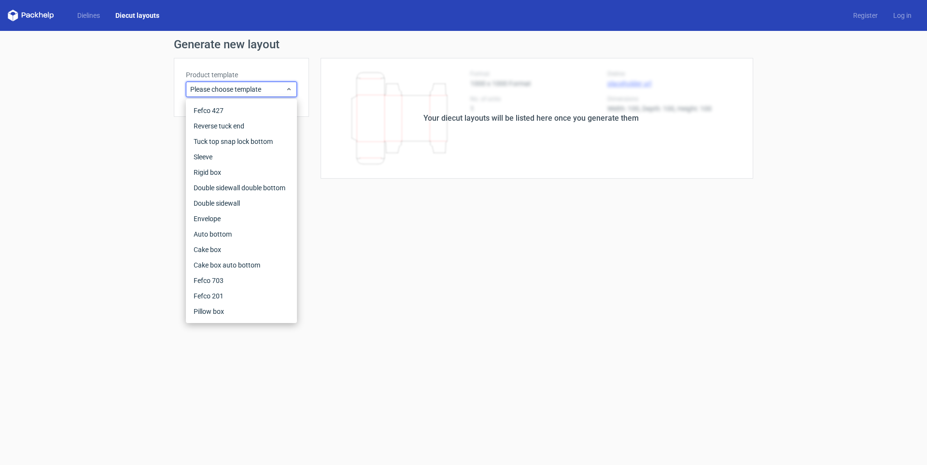
click at [448, 224] on form "Generate new layout Product template Please choose template Your diecut layouts…" at bounding box center [463, 248] width 927 height 434
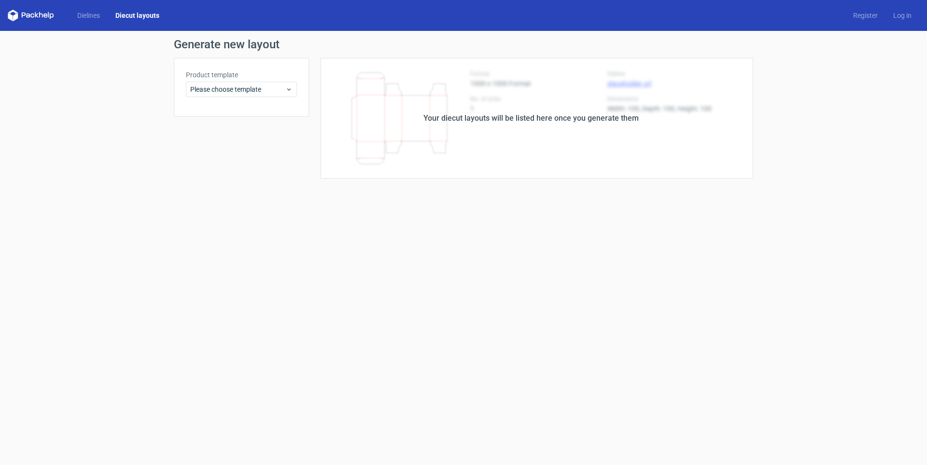
click at [549, 121] on div "Your diecut layouts will be listed here once you generate them" at bounding box center [531, 119] width 215 height 12
